Goal: Obtain resource: Obtain resource

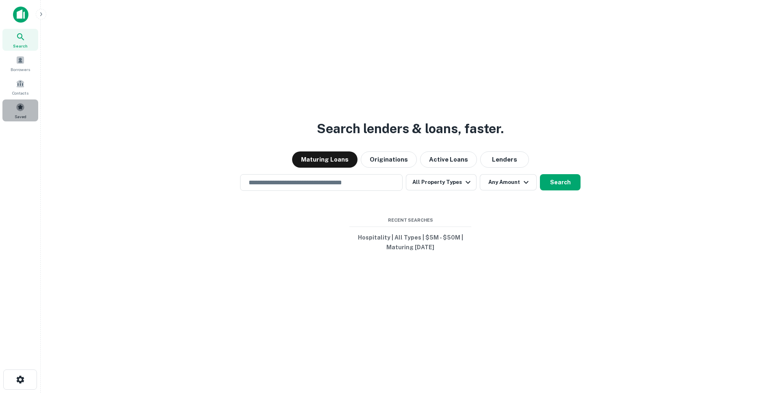
click at [18, 107] on span at bounding box center [20, 107] width 9 height 9
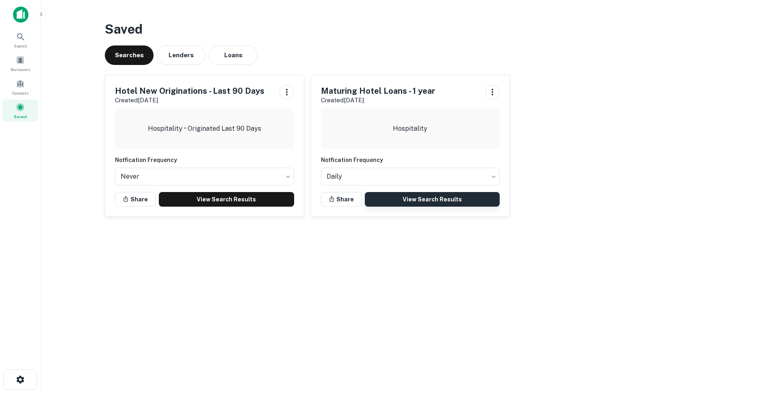
click at [427, 204] on link "View Search Results" at bounding box center [432, 199] width 135 height 15
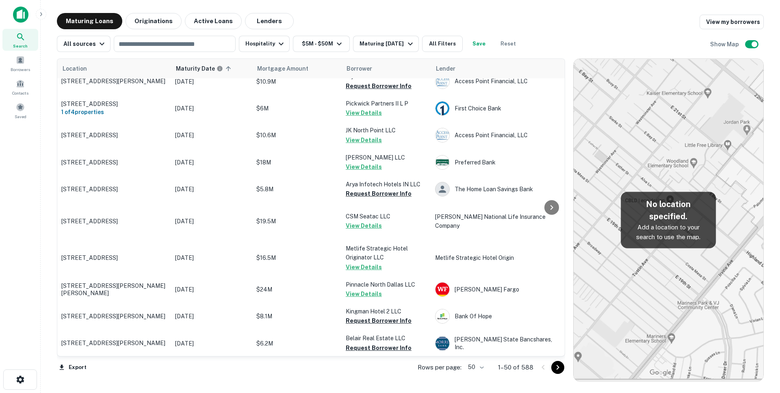
scroll to position [1134, 0]
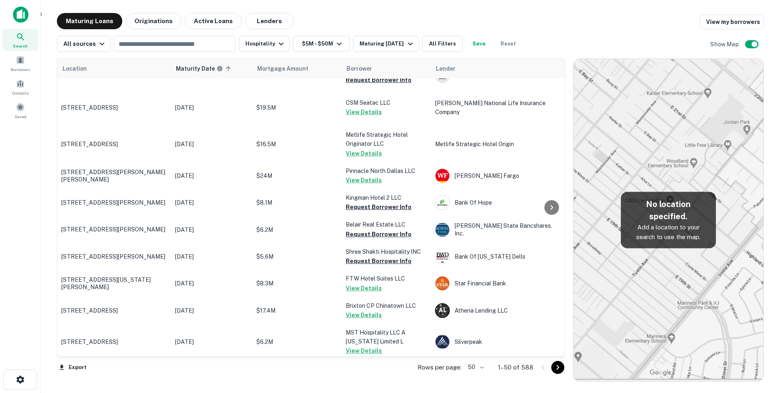
click at [484, 368] on body "Search Borrowers Contacts Saved Maturing Loans Originations Active Loans Lender…" at bounding box center [390, 196] width 780 height 393
drag, startPoint x: 469, startPoint y: 378, endPoint x: 556, endPoint y: 375, distance: 87.4
click at [469, 378] on li "100" at bounding box center [477, 376] width 24 height 15
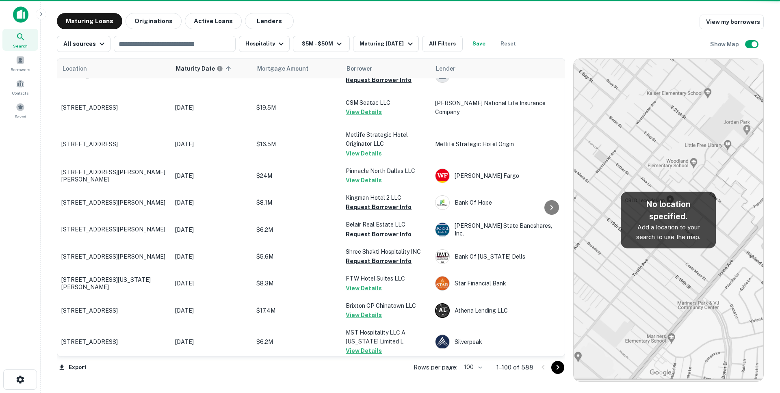
click at [558, 369] on icon "Go to next page" at bounding box center [558, 368] width 10 height 10
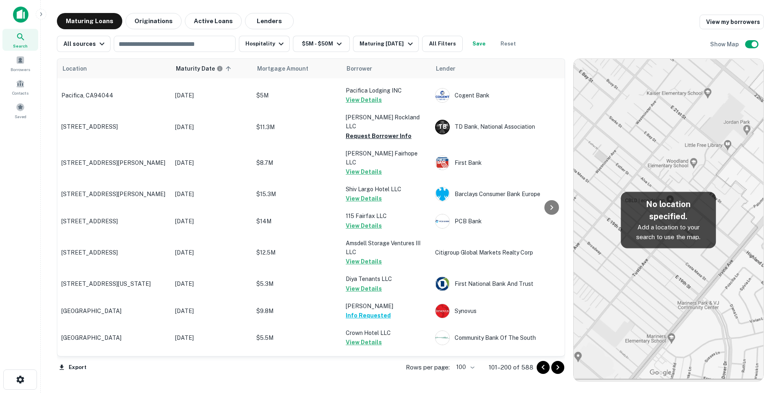
click at [558, 369] on icon "Go to next page" at bounding box center [558, 368] width 10 height 10
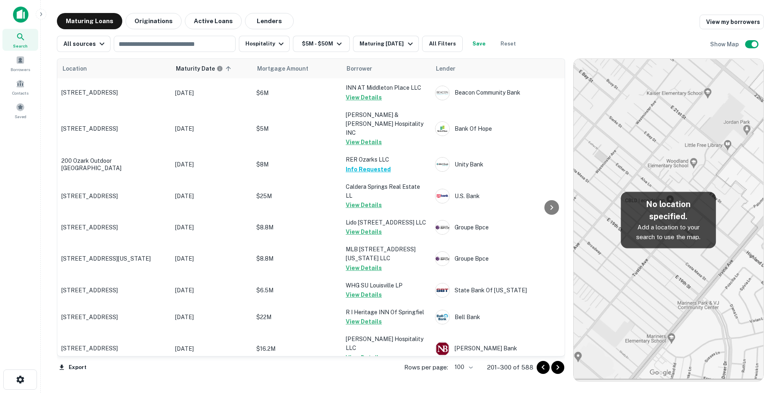
click at [558, 369] on icon "Go to next page" at bounding box center [558, 368] width 10 height 10
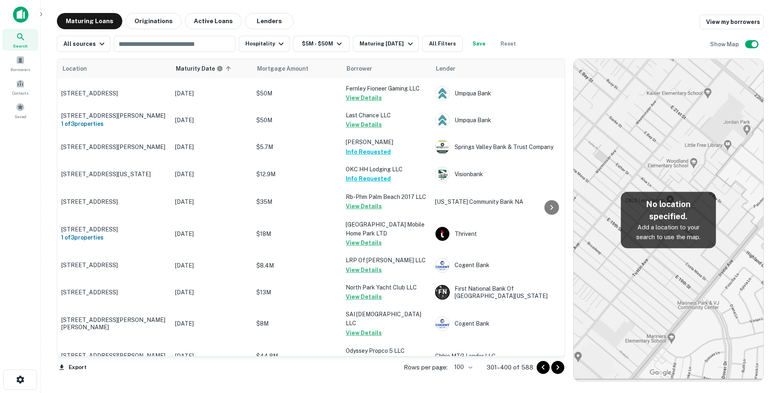
click at [558, 369] on icon "Go to next page" at bounding box center [558, 368] width 10 height 10
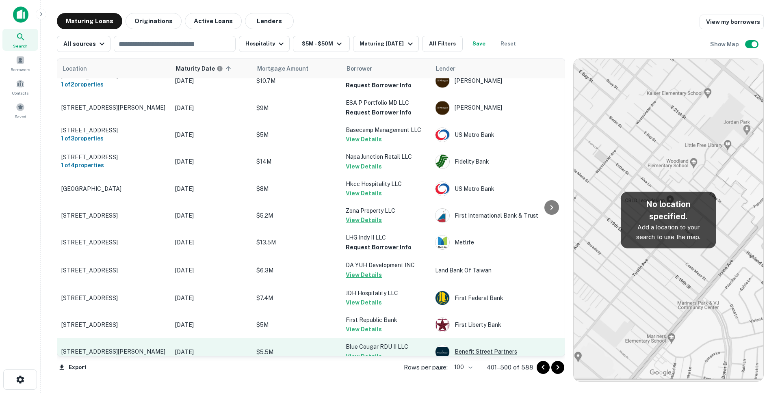
scroll to position [2606, 0]
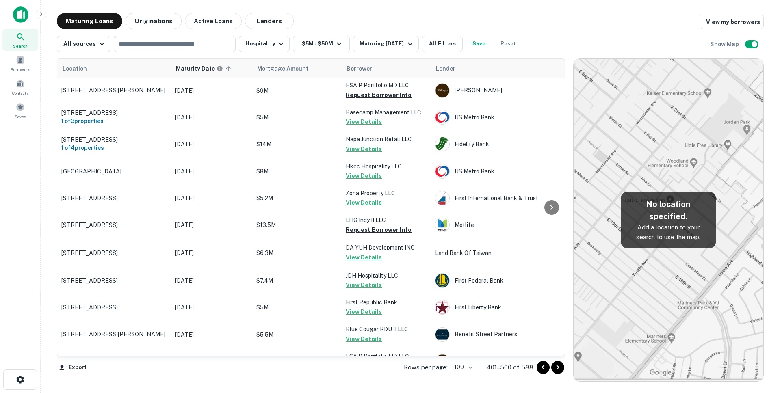
click at [556, 367] on icon "Go to next page" at bounding box center [558, 368] width 10 height 10
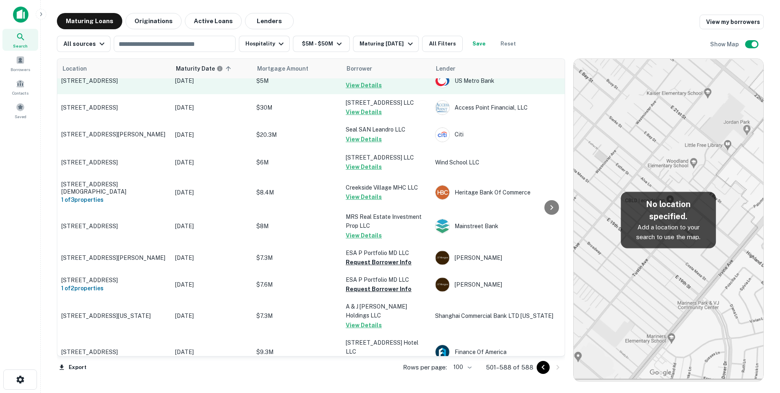
scroll to position [212, 0]
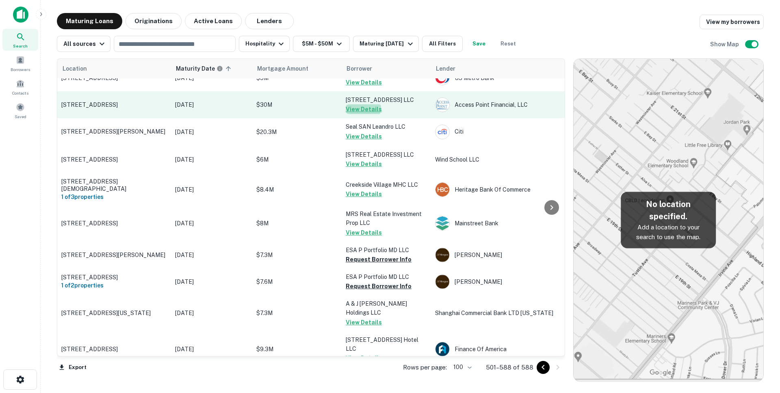
click at [362, 114] on button "View Details" at bounding box center [364, 109] width 36 height 10
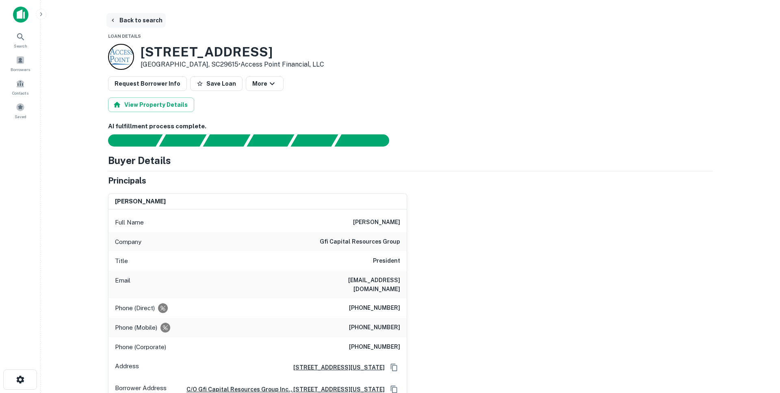
click at [137, 22] on button "Back to search" at bounding box center [135, 20] width 59 height 15
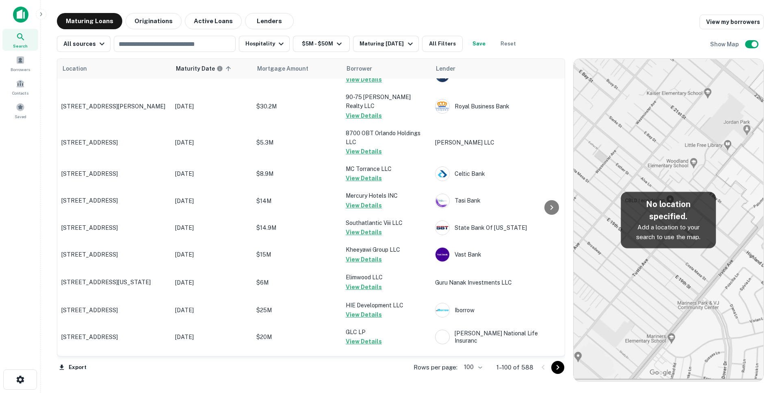
scroll to position [212, 0]
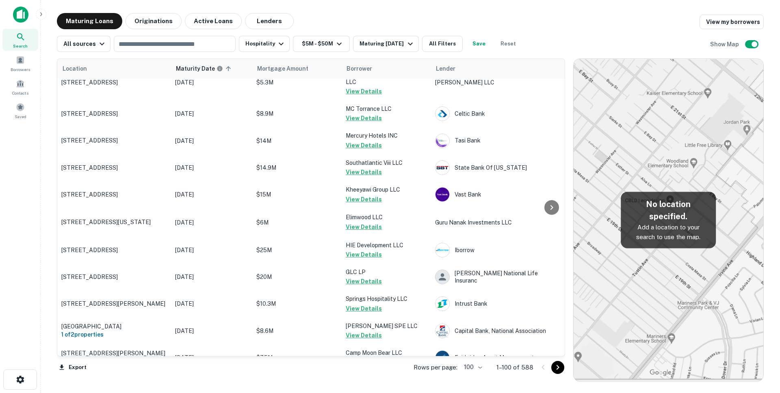
click at [557, 371] on icon "Go to next page" at bounding box center [558, 368] width 10 height 10
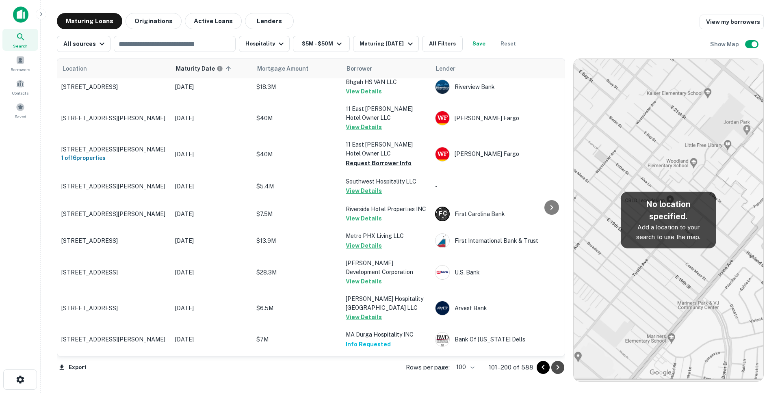
click at [557, 371] on icon "Go to next page" at bounding box center [558, 368] width 10 height 10
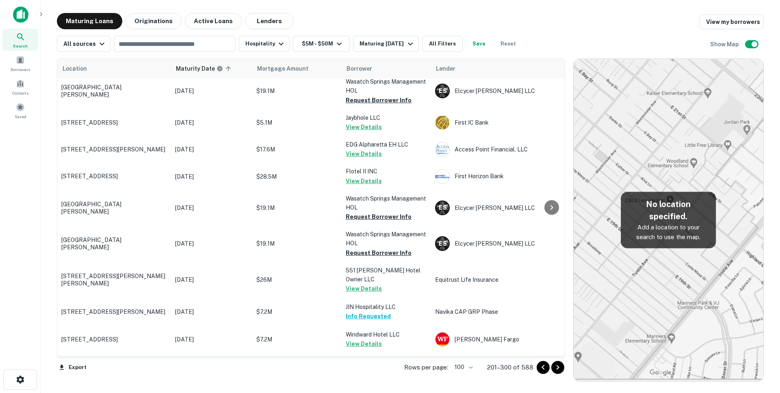
click at [557, 371] on icon "Go to next page" at bounding box center [558, 368] width 10 height 10
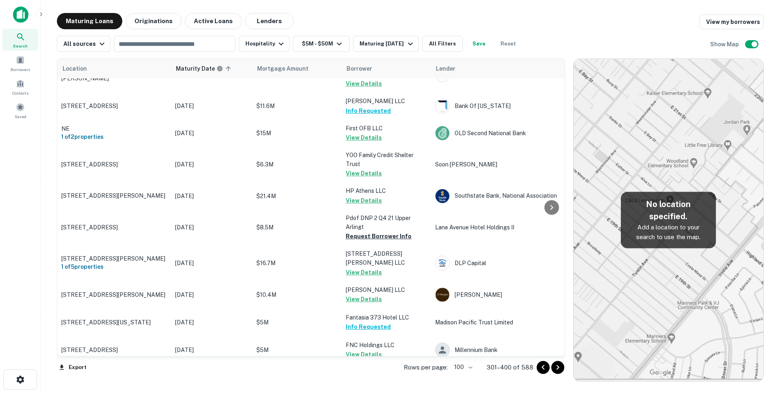
click at [557, 371] on icon "Go to next page" at bounding box center [558, 368] width 10 height 10
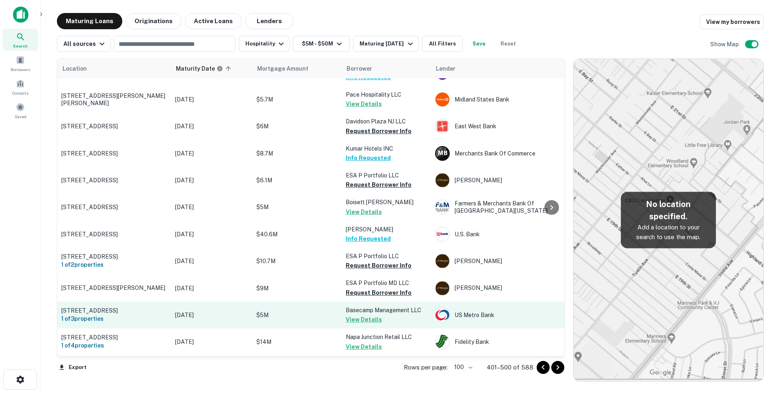
scroll to position [2606, 0]
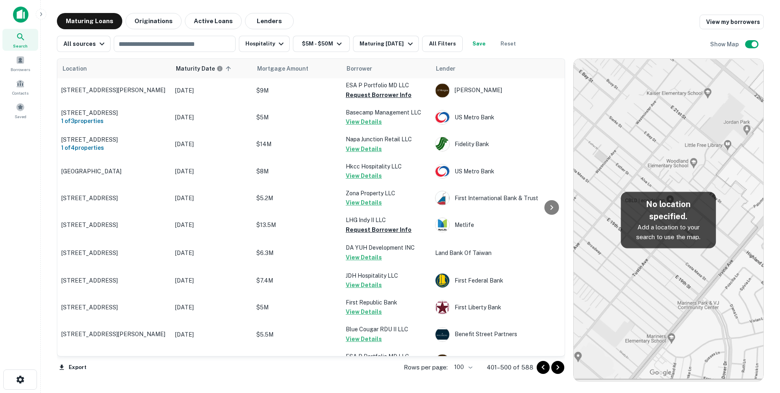
click at [558, 365] on icon "Go to next page" at bounding box center [558, 368] width 10 height 10
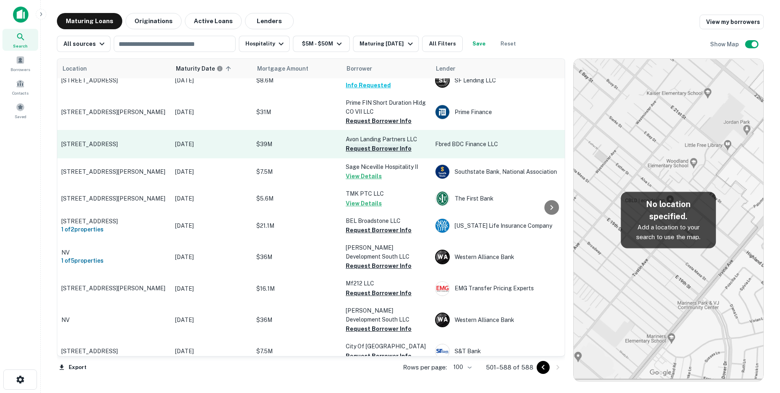
scroll to position [604, 0]
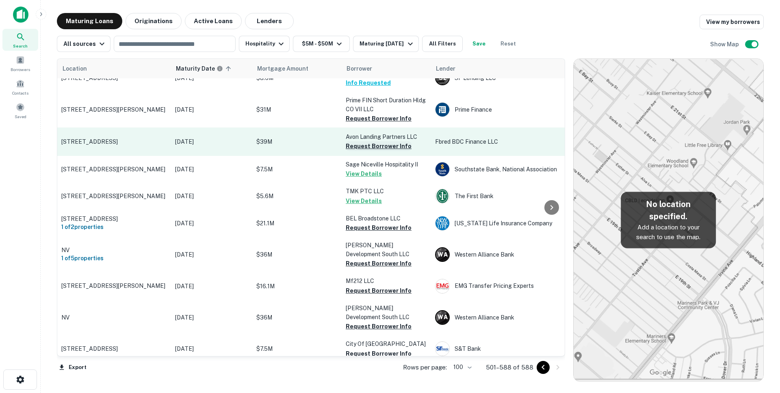
click at [393, 141] on button "Request Borrower Info" at bounding box center [379, 146] width 66 height 10
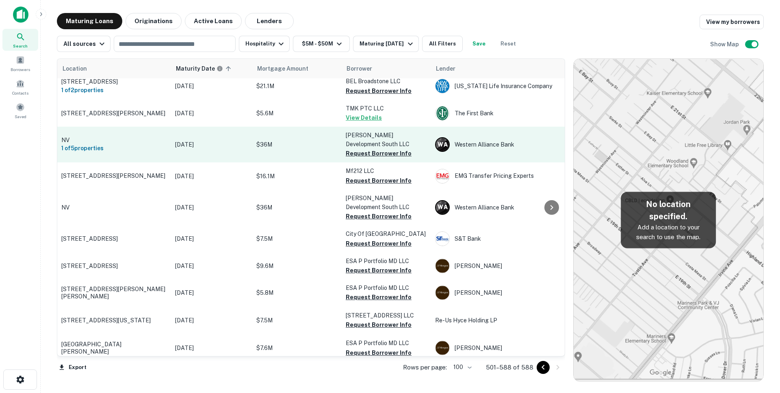
scroll to position [715, 0]
click at [397, 148] on button "Request Borrower Info" at bounding box center [379, 153] width 66 height 10
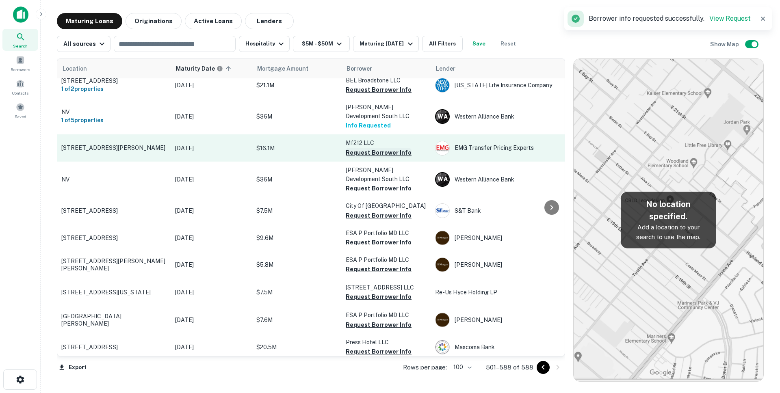
scroll to position [744, 0]
click at [393, 147] on button "Request Borrower Info" at bounding box center [379, 152] width 66 height 10
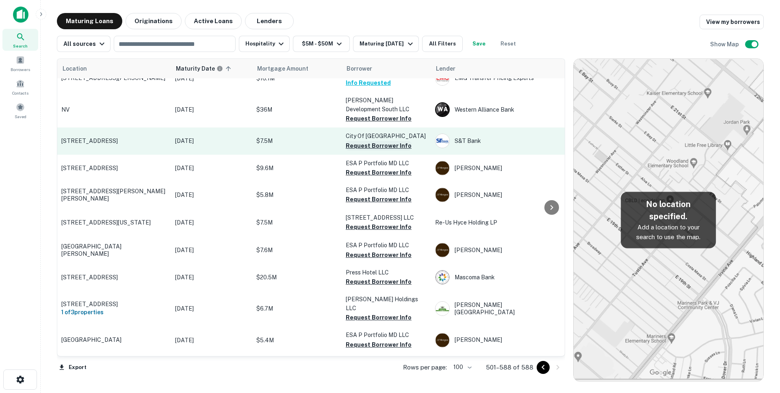
scroll to position [816, 0]
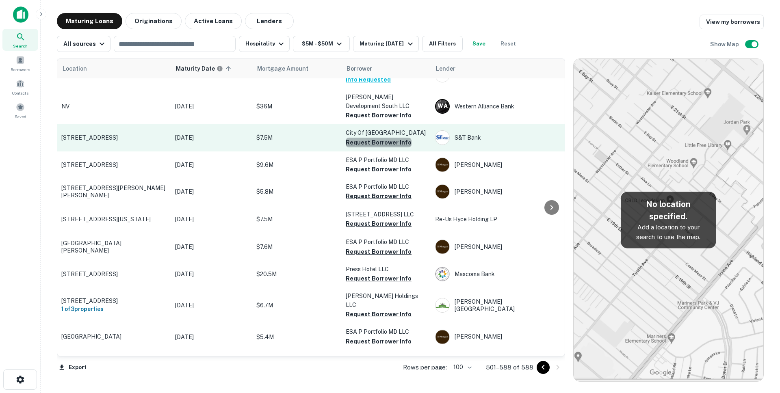
click at [396, 138] on button "Request Borrower Info" at bounding box center [379, 143] width 66 height 10
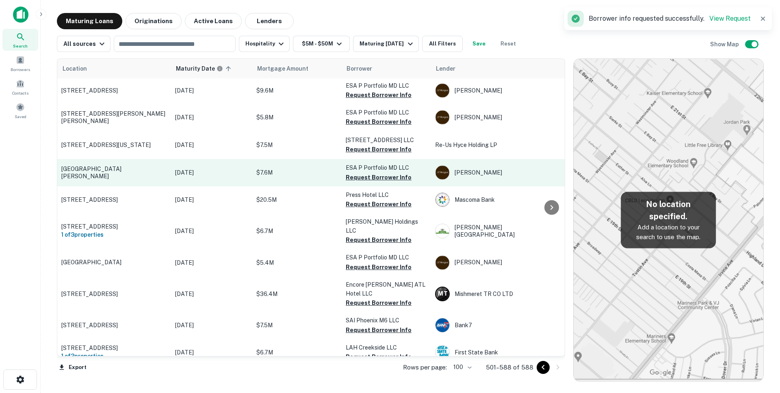
scroll to position [894, 0]
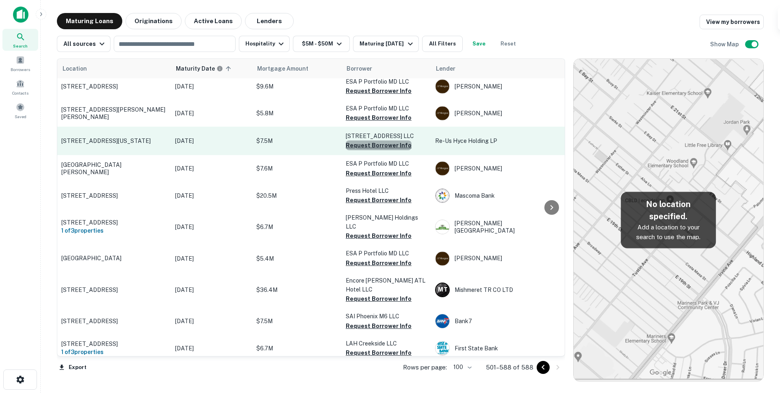
click at [394, 141] on button "Request Borrower Info" at bounding box center [379, 146] width 66 height 10
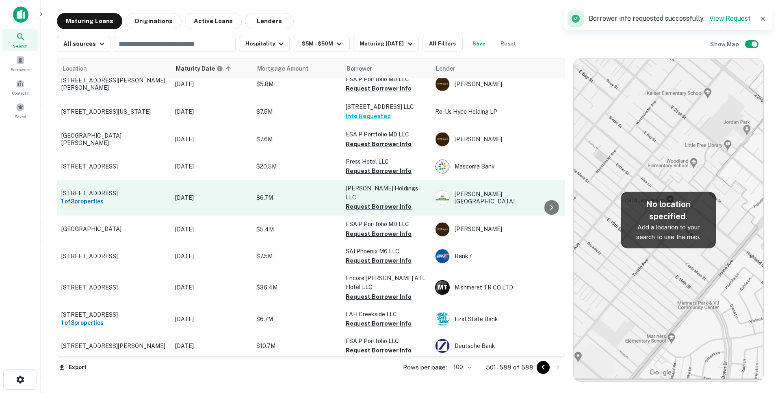
scroll to position [935, 0]
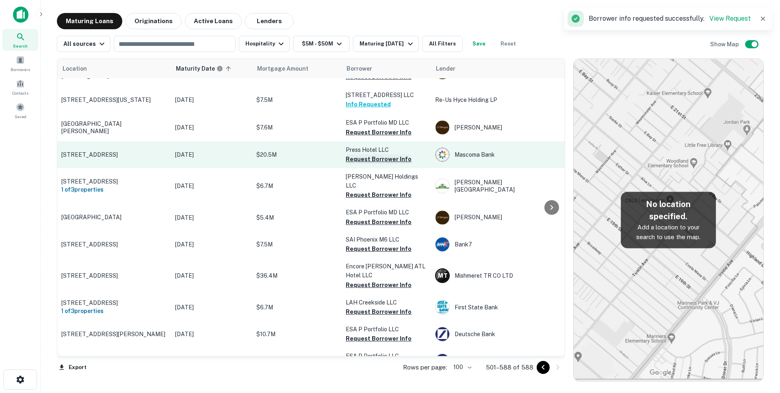
click at [393, 154] on button "Request Borrower Info" at bounding box center [379, 159] width 66 height 10
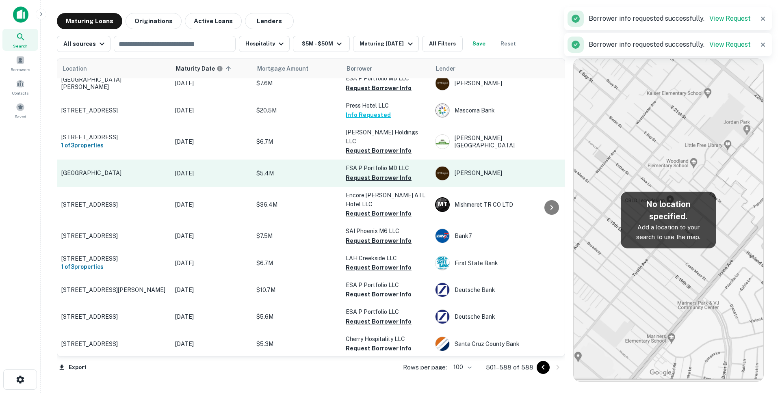
scroll to position [981, 0]
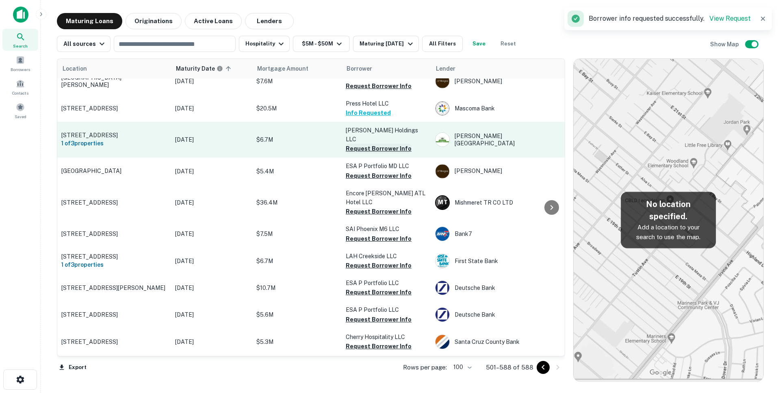
click at [396, 144] on button "Request Borrower Info" at bounding box center [379, 149] width 66 height 10
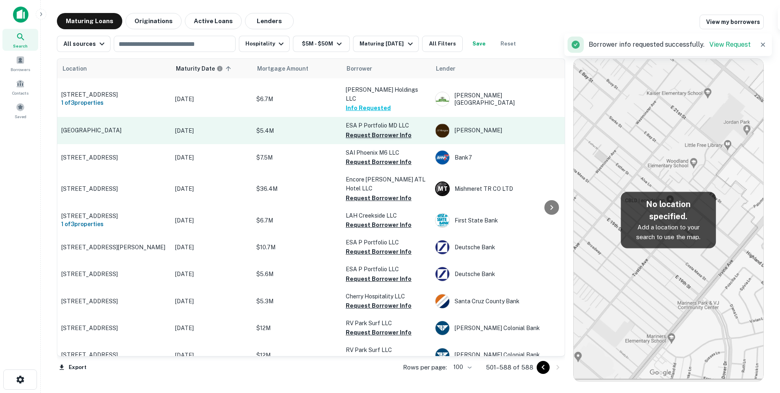
scroll to position [1023, 0]
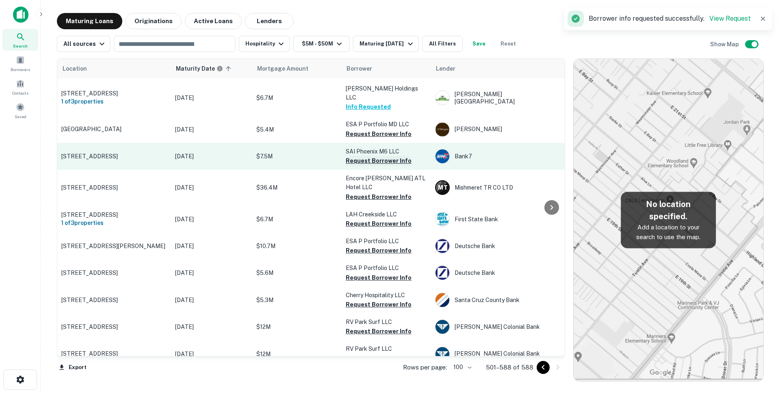
click at [388, 156] on button "Request Borrower Info" at bounding box center [379, 161] width 66 height 10
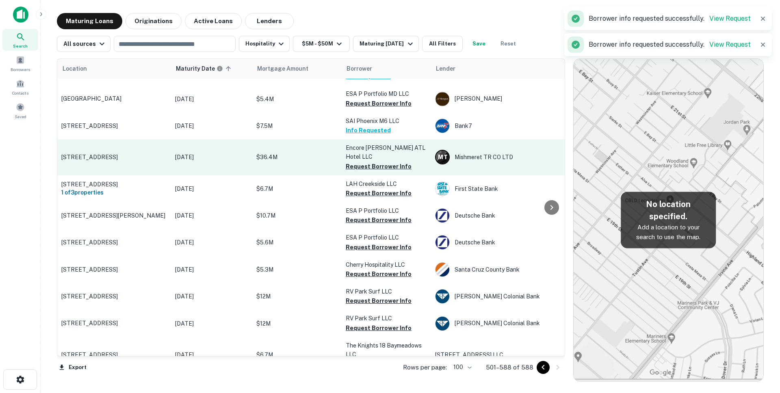
scroll to position [1058, 0]
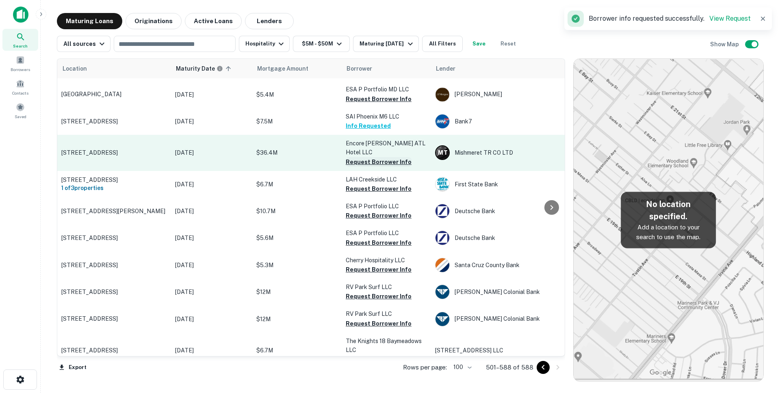
click at [391, 157] on button "Request Borrower Info" at bounding box center [379, 162] width 66 height 10
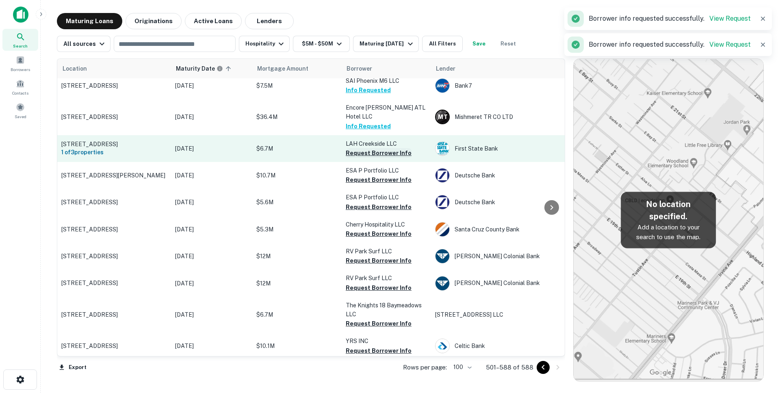
scroll to position [1095, 0]
click at [391, 148] on button "Request Borrower Info" at bounding box center [379, 153] width 66 height 10
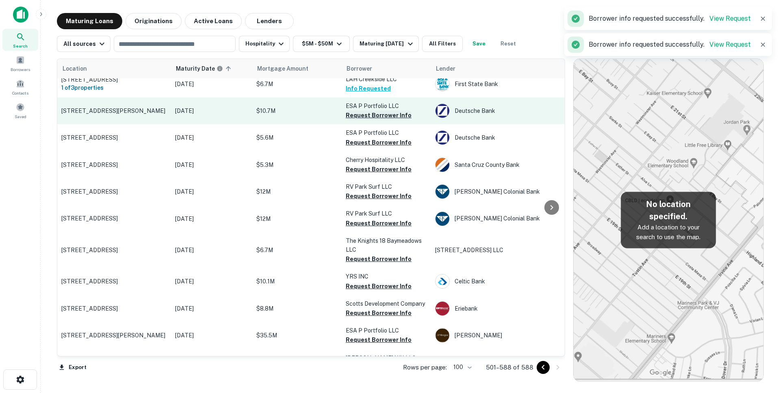
scroll to position [1160, 0]
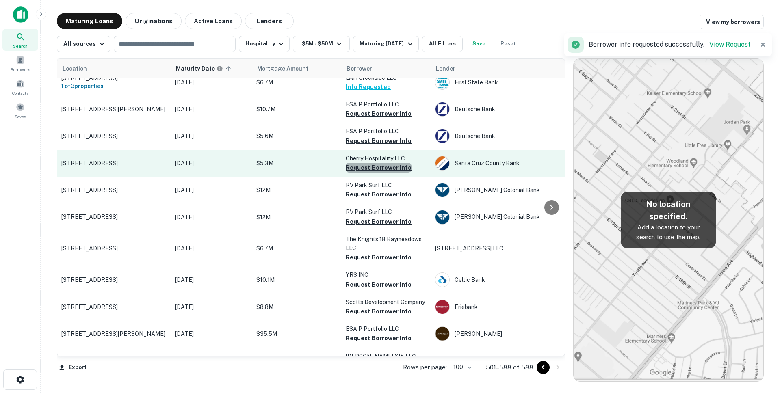
click at [391, 163] on button "Request Borrower Info" at bounding box center [379, 168] width 66 height 10
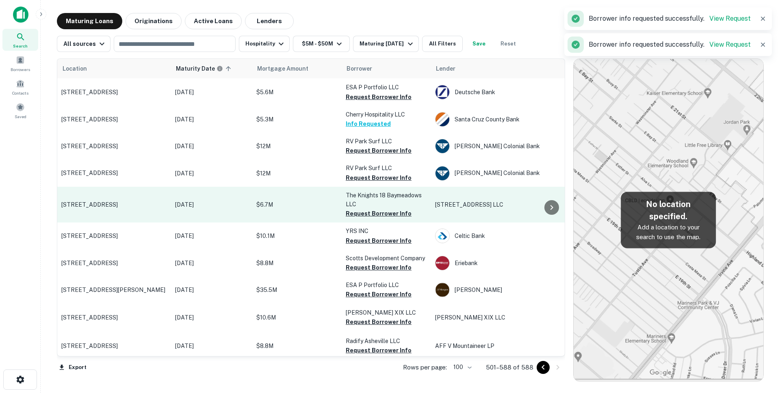
scroll to position [1217, 0]
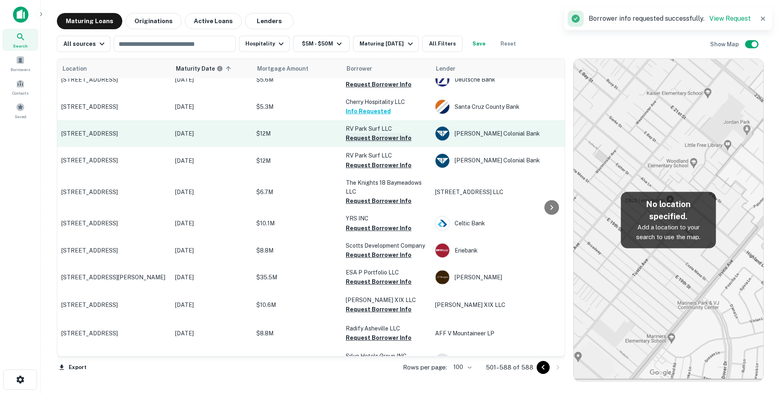
click at [400, 133] on button "Request Borrower Info" at bounding box center [379, 138] width 66 height 10
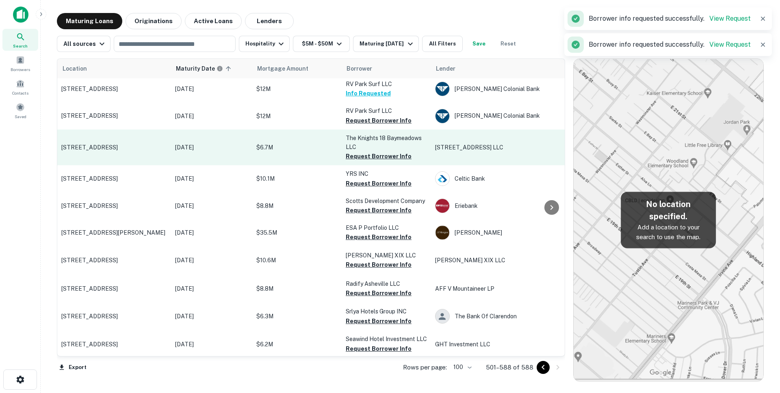
scroll to position [1263, 0]
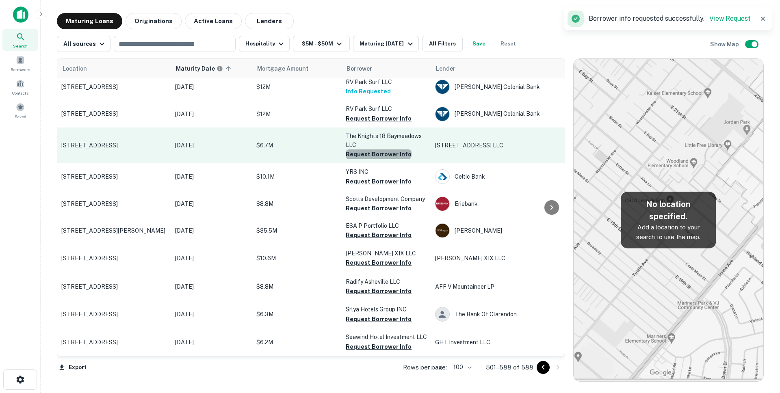
click at [392, 150] on button "Request Borrower Info" at bounding box center [379, 155] width 66 height 10
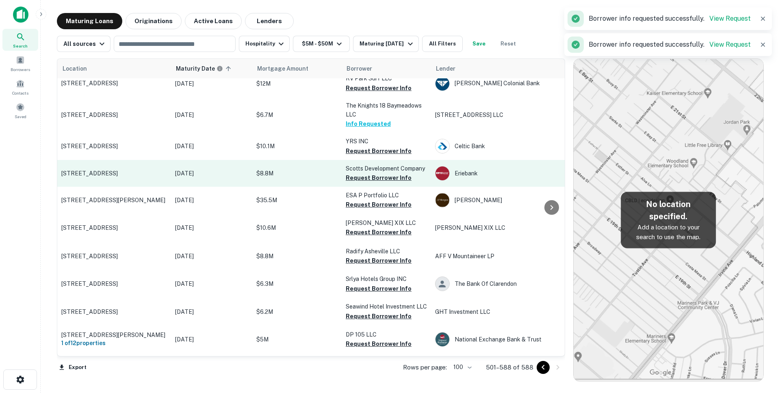
scroll to position [1295, 0]
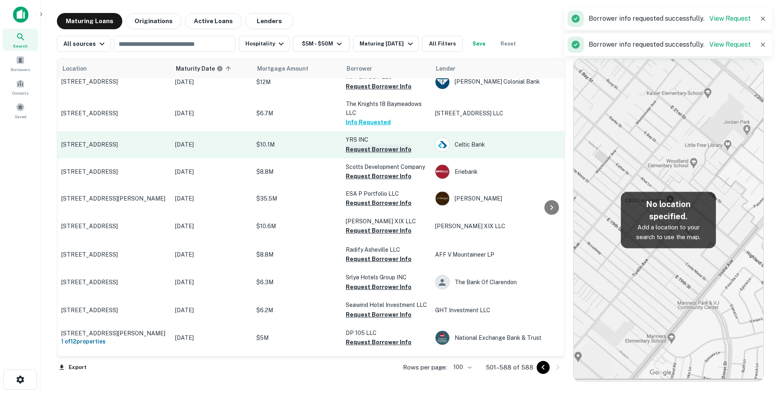
click at [391, 145] on button "Request Borrower Info" at bounding box center [379, 150] width 66 height 10
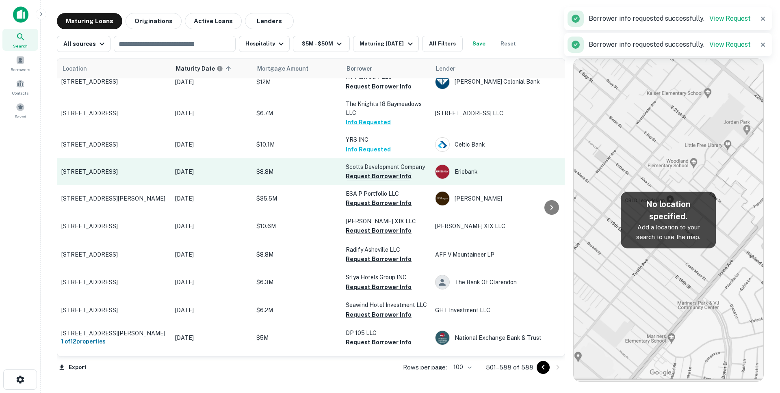
click at [387, 171] on button "Request Borrower Info" at bounding box center [379, 176] width 66 height 10
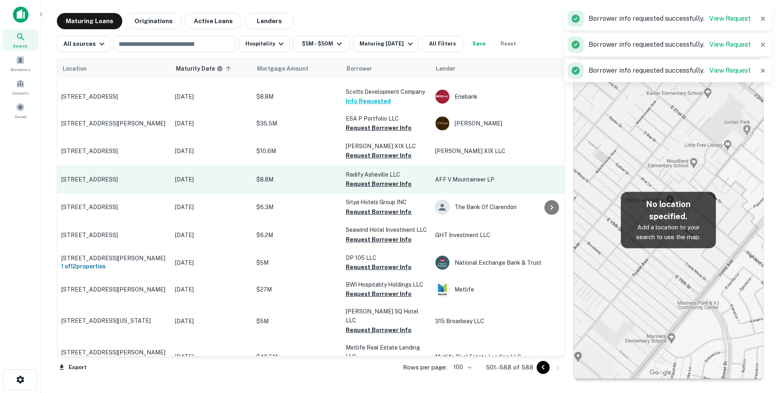
scroll to position [1371, 0]
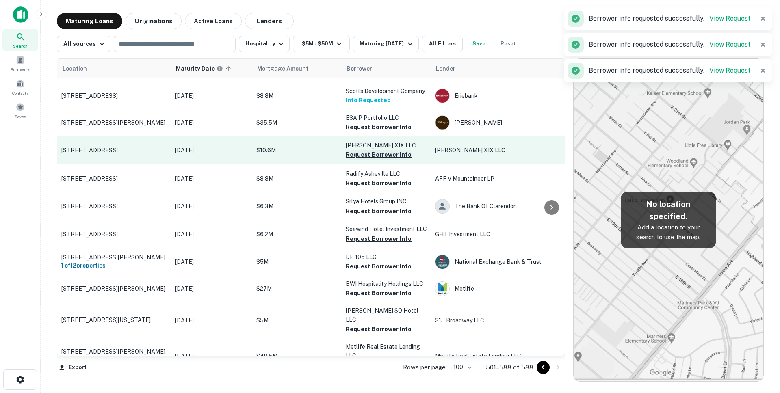
click at [397, 150] on button "Request Borrower Info" at bounding box center [379, 155] width 66 height 10
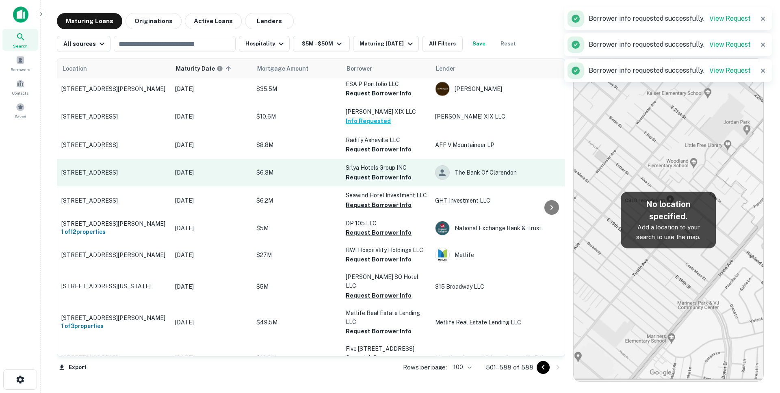
scroll to position [1410, 0]
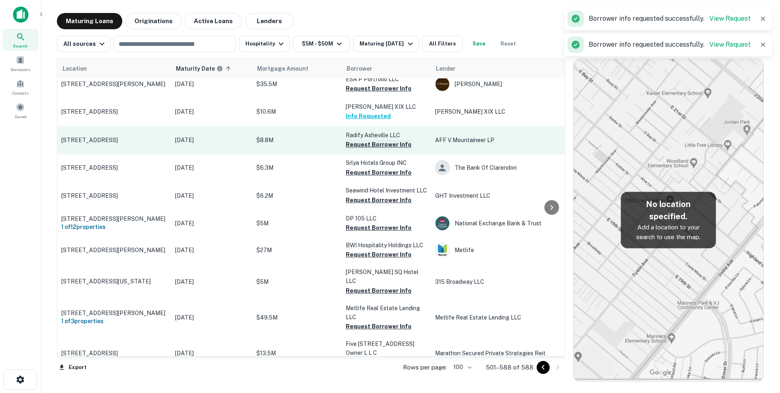
click at [393, 140] on button "Request Borrower Info" at bounding box center [379, 145] width 66 height 10
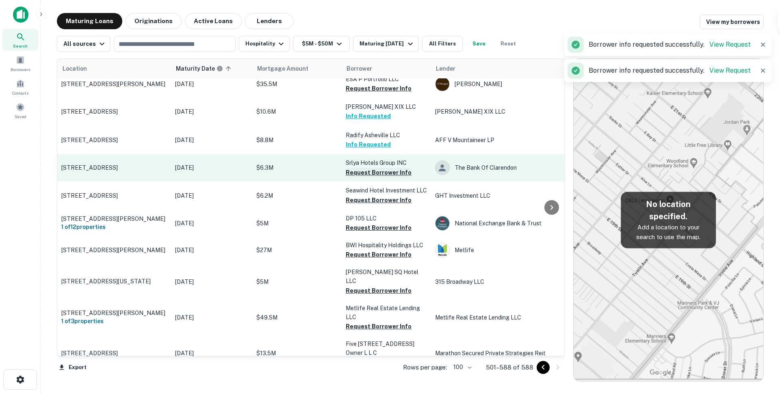
click at [389, 168] on button "Request Borrower Info" at bounding box center [379, 173] width 66 height 10
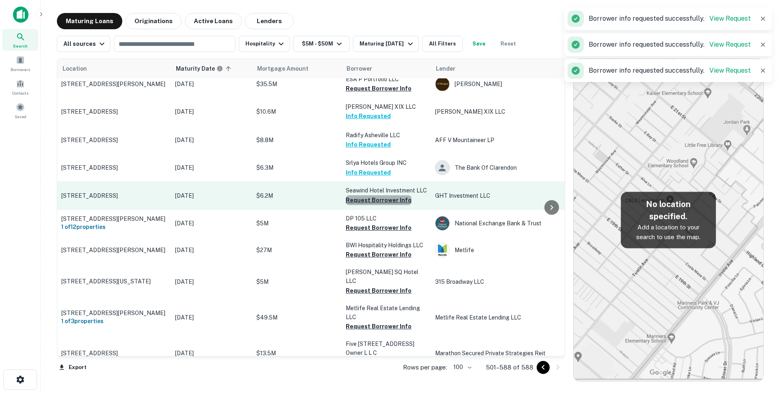
click at [393, 195] on button "Request Borrower Info" at bounding box center [379, 200] width 66 height 10
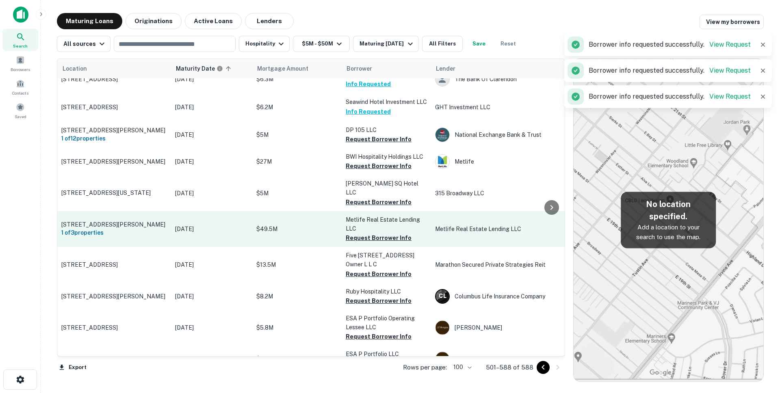
scroll to position [1506, 0]
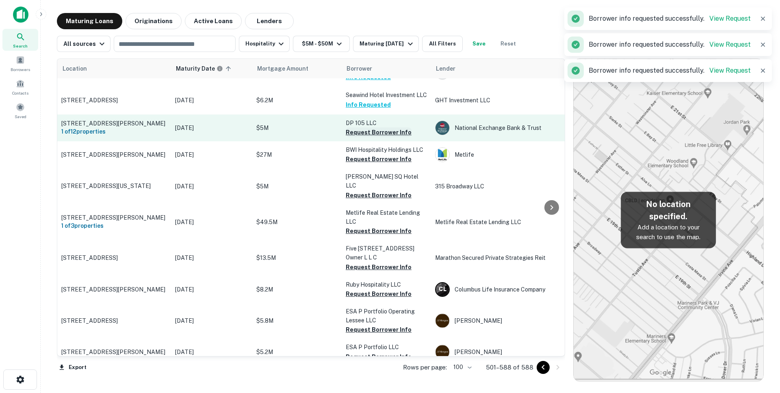
click at [388, 128] on button "Request Borrower Info" at bounding box center [379, 133] width 66 height 10
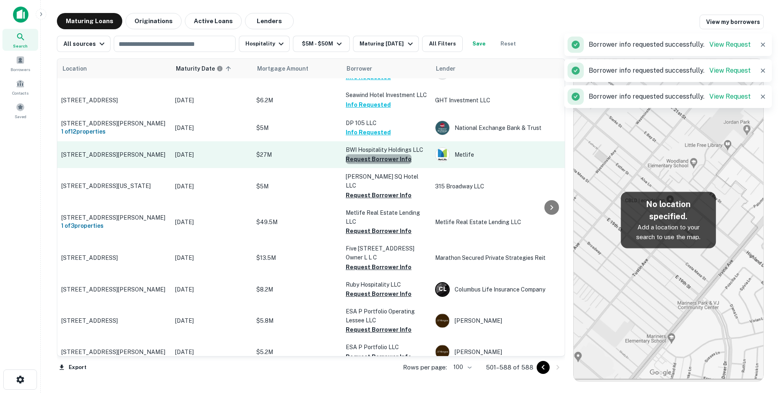
click at [382, 154] on button "Request Borrower Info" at bounding box center [379, 159] width 66 height 10
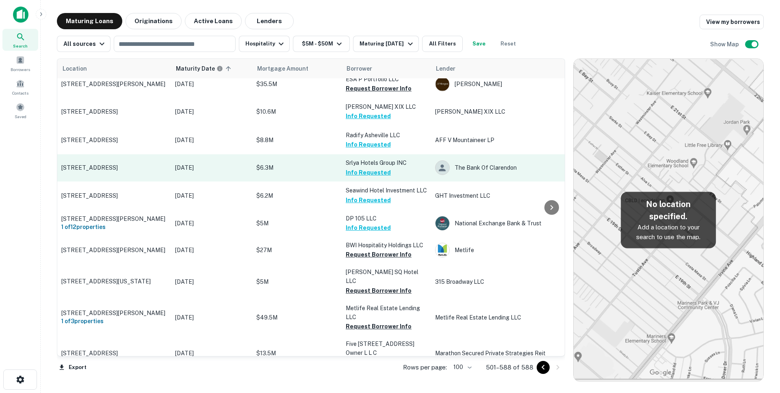
scroll to position [1410, 0]
